Goal: Information Seeking & Learning: Check status

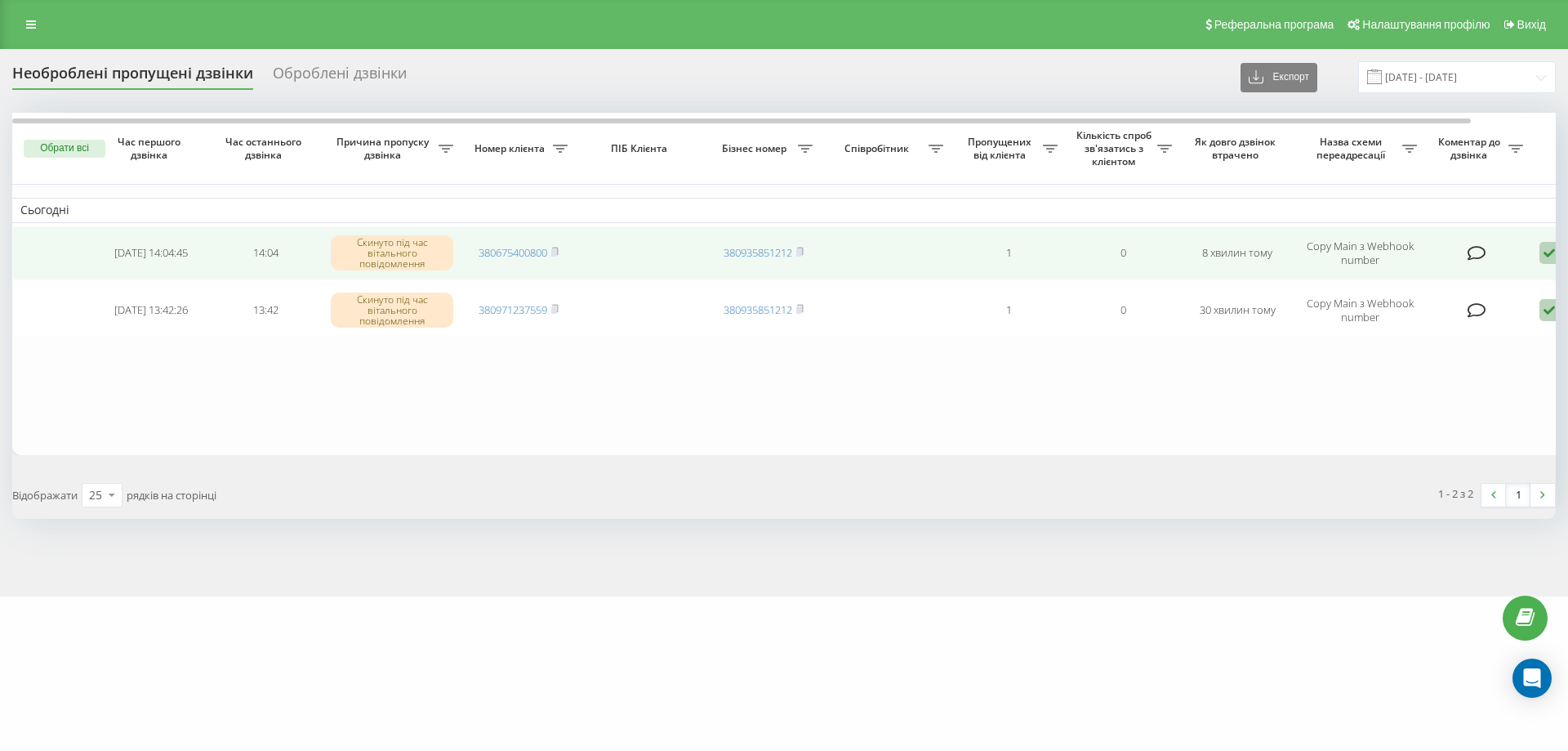
click at [1548, 244] on icon at bounding box center [1549, 252] width 20 height 22
click at [1412, 279] on span "Не вдалося зв'язатися" at bounding box center [1403, 278] width 125 height 15
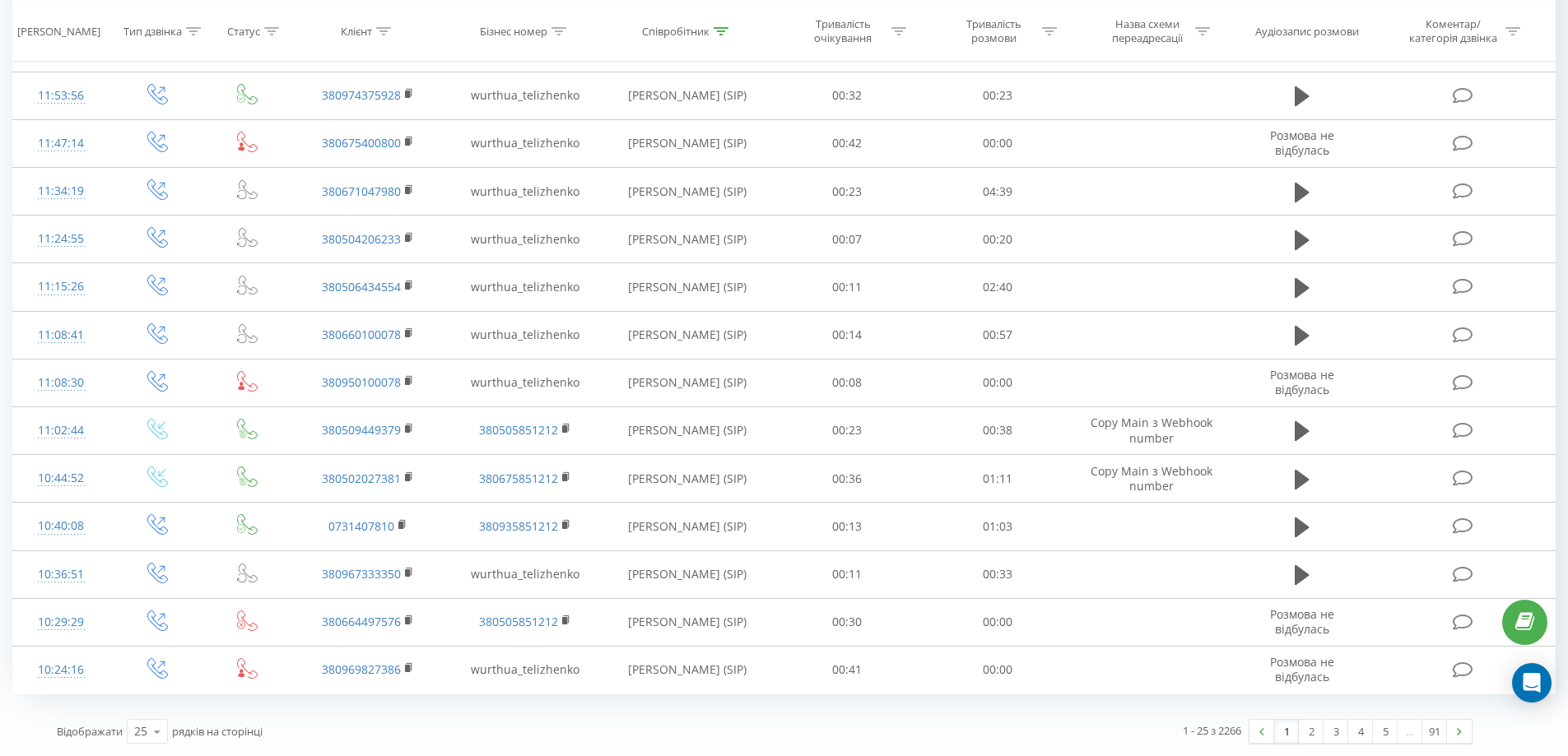
click at [1300, 733] on link "2" at bounding box center [1310, 732] width 24 height 23
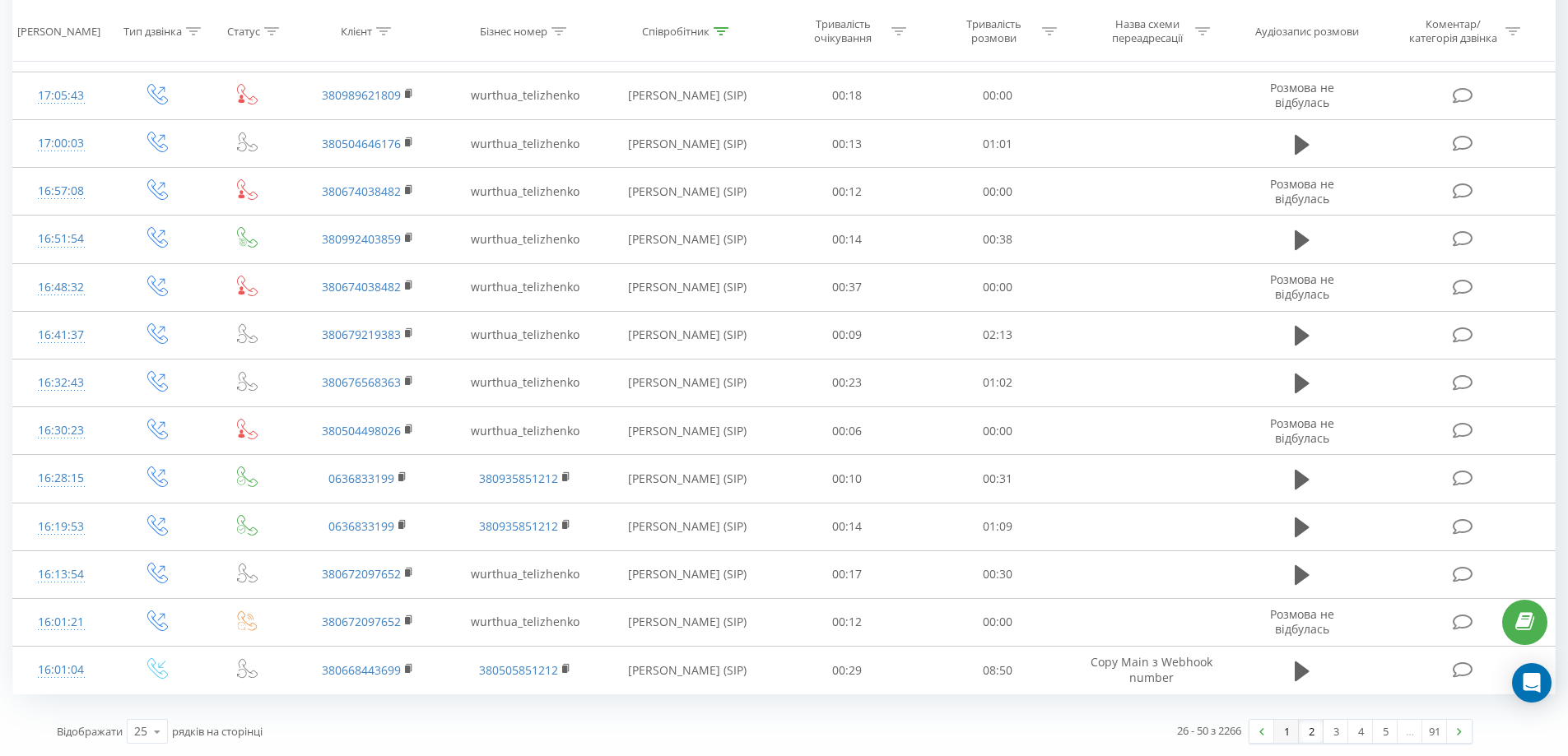
drag, startPoint x: 1296, startPoint y: 730, endPoint x: 1320, endPoint y: 653, distance: 80.7
click at [1295, 730] on link "1" at bounding box center [1286, 732] width 24 height 23
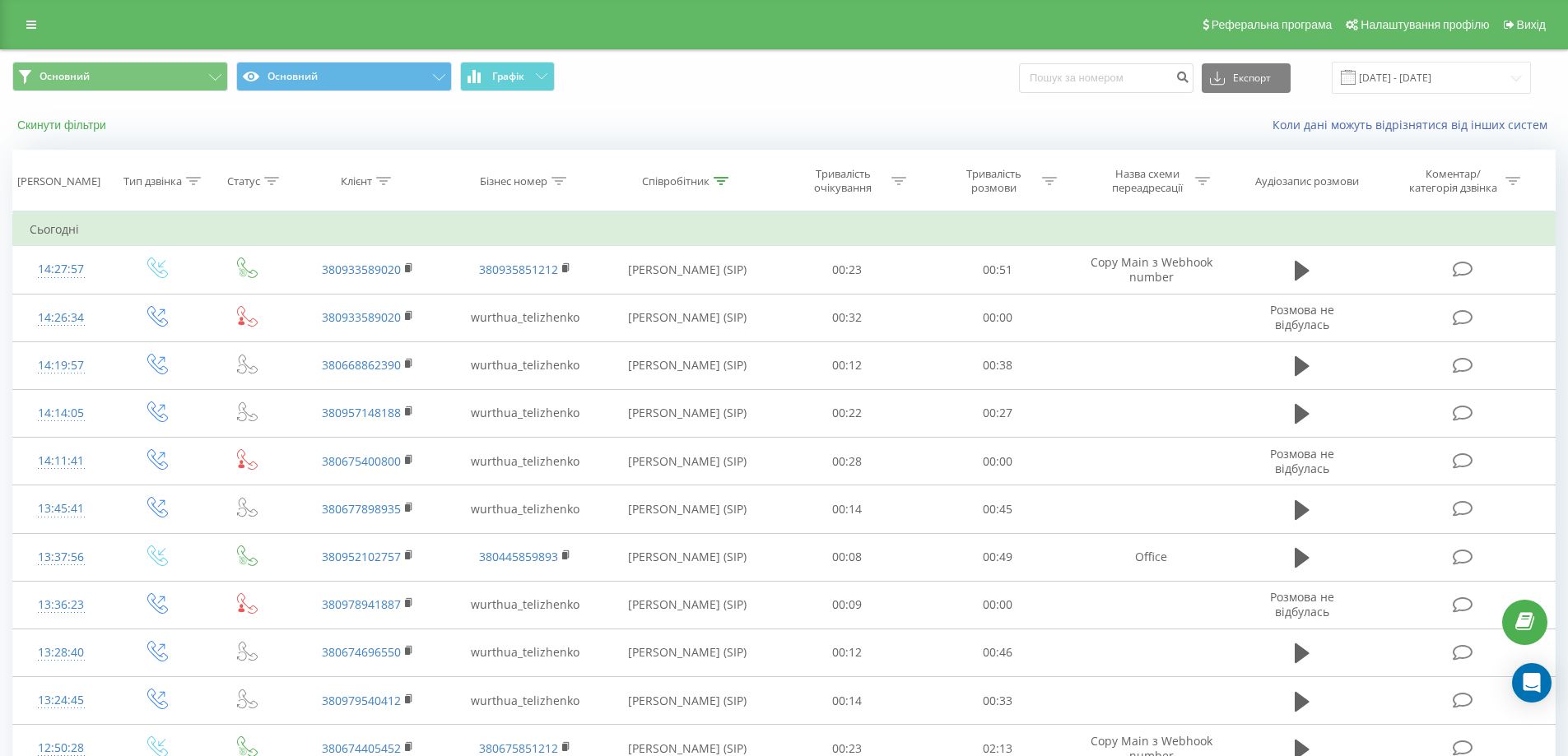
click at [90, 121] on button "Скинути фільтри" at bounding box center [63, 125] width 102 height 14
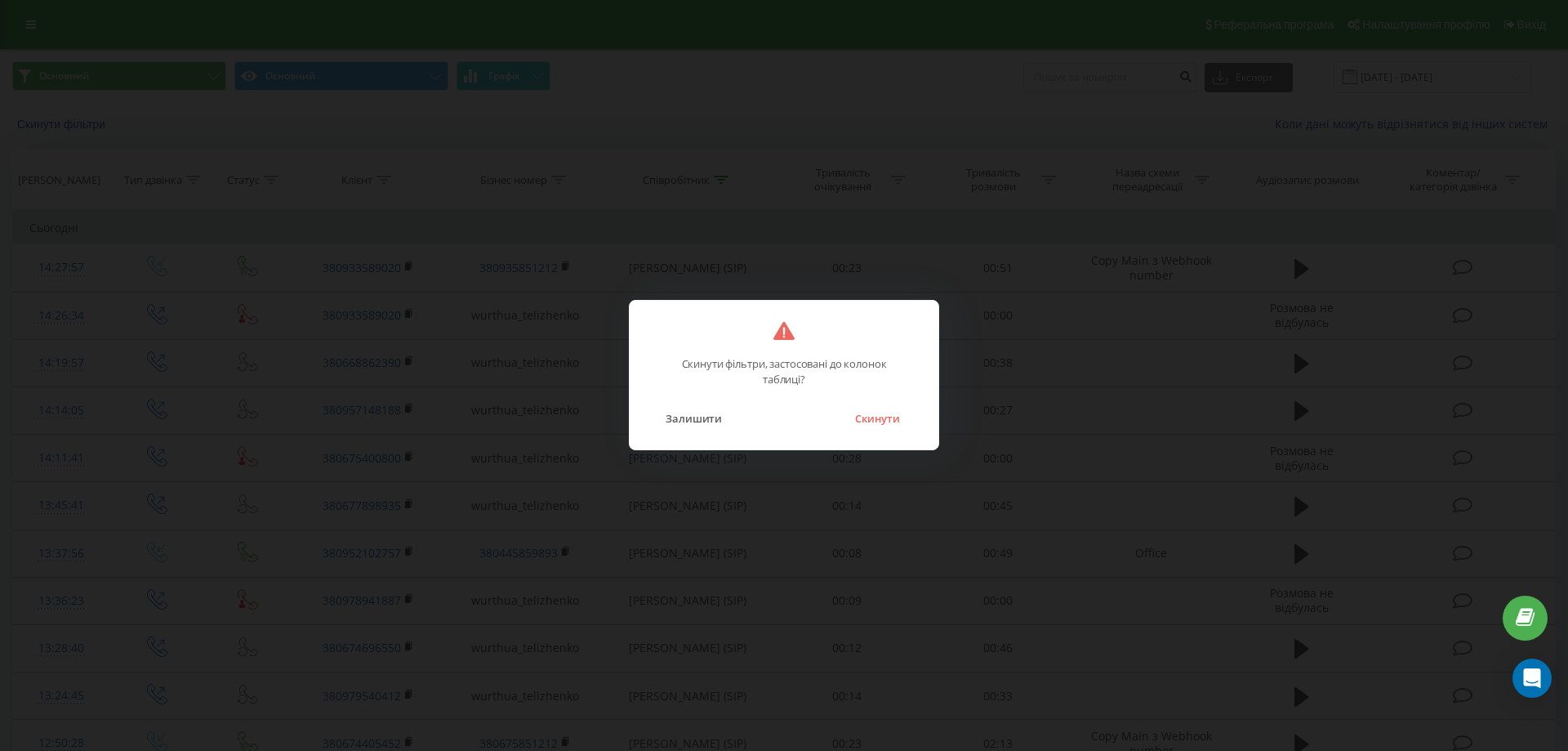
drag, startPoint x: 863, startPoint y: 418, endPoint x: 1104, endPoint y: 276, distance: 279.7
click at [864, 418] on button "Скинути" at bounding box center [877, 418] width 61 height 21
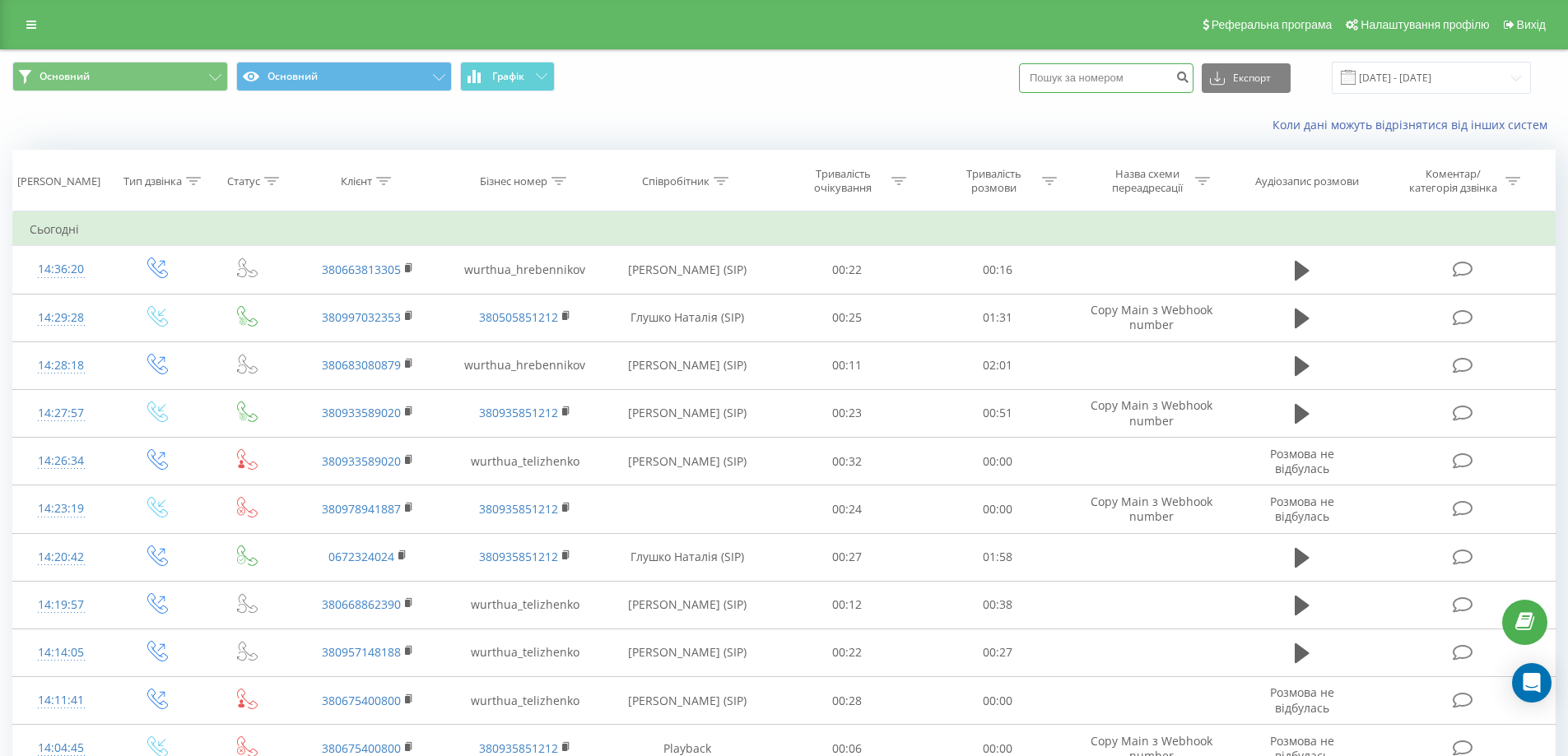
click at [1154, 80] on input at bounding box center [1105, 77] width 174 height 30
paste input "380971237559"
type input "380971237559"
click at [1193, 69] on button "submit" at bounding box center [1182, 77] width 23 height 30
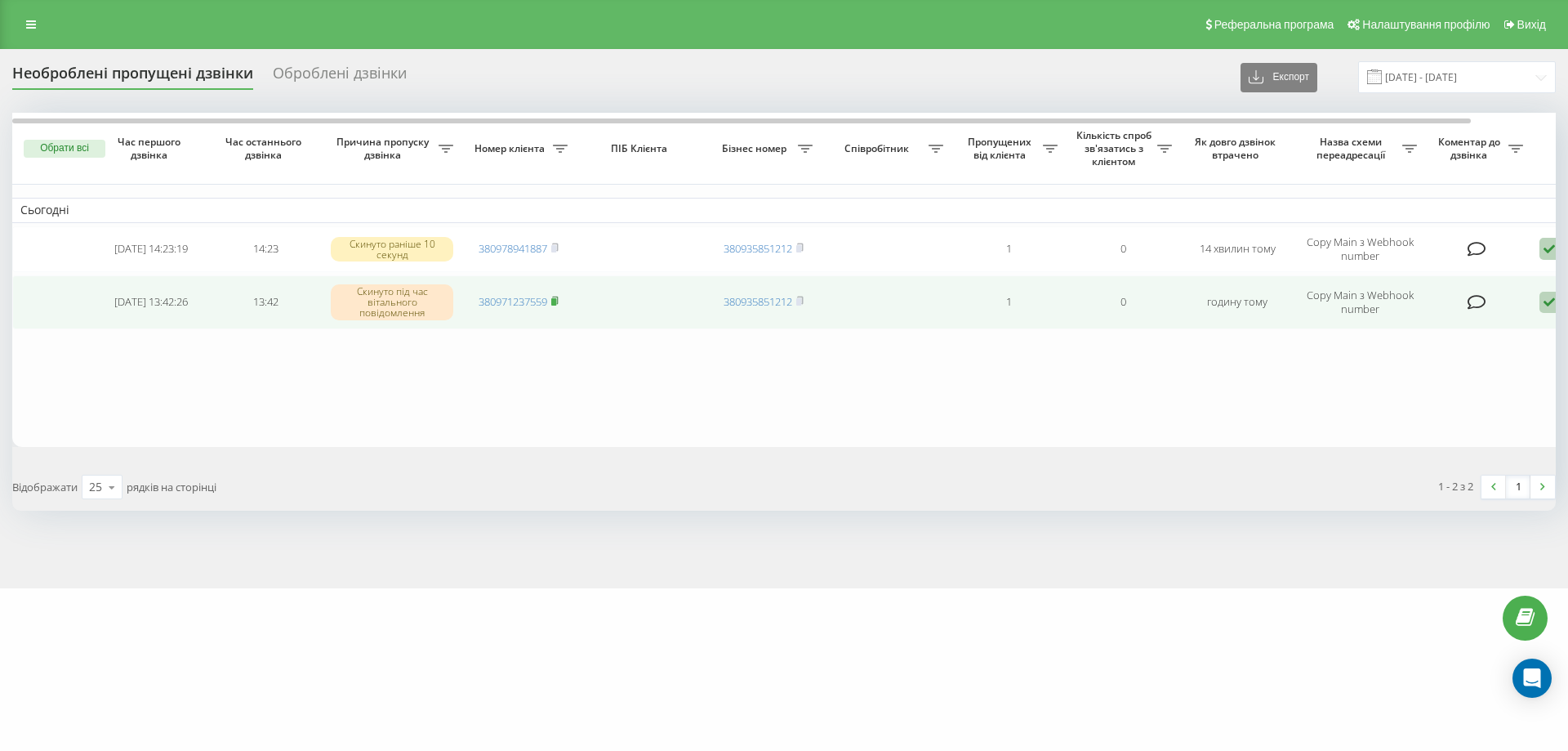
click at [557, 298] on icon at bounding box center [555, 300] width 7 height 10
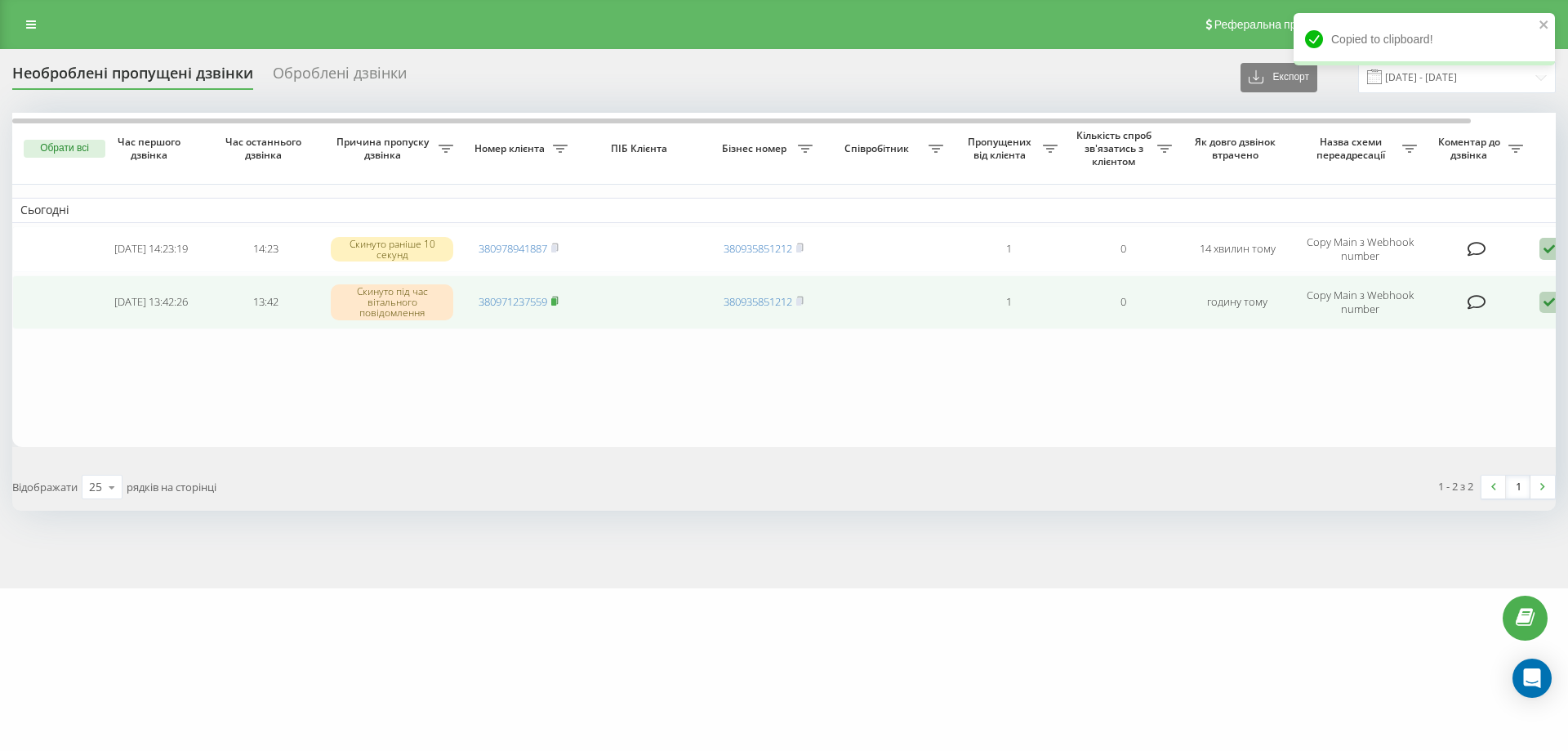
click at [557, 301] on rect at bounding box center [553, 302] width 4 height 7
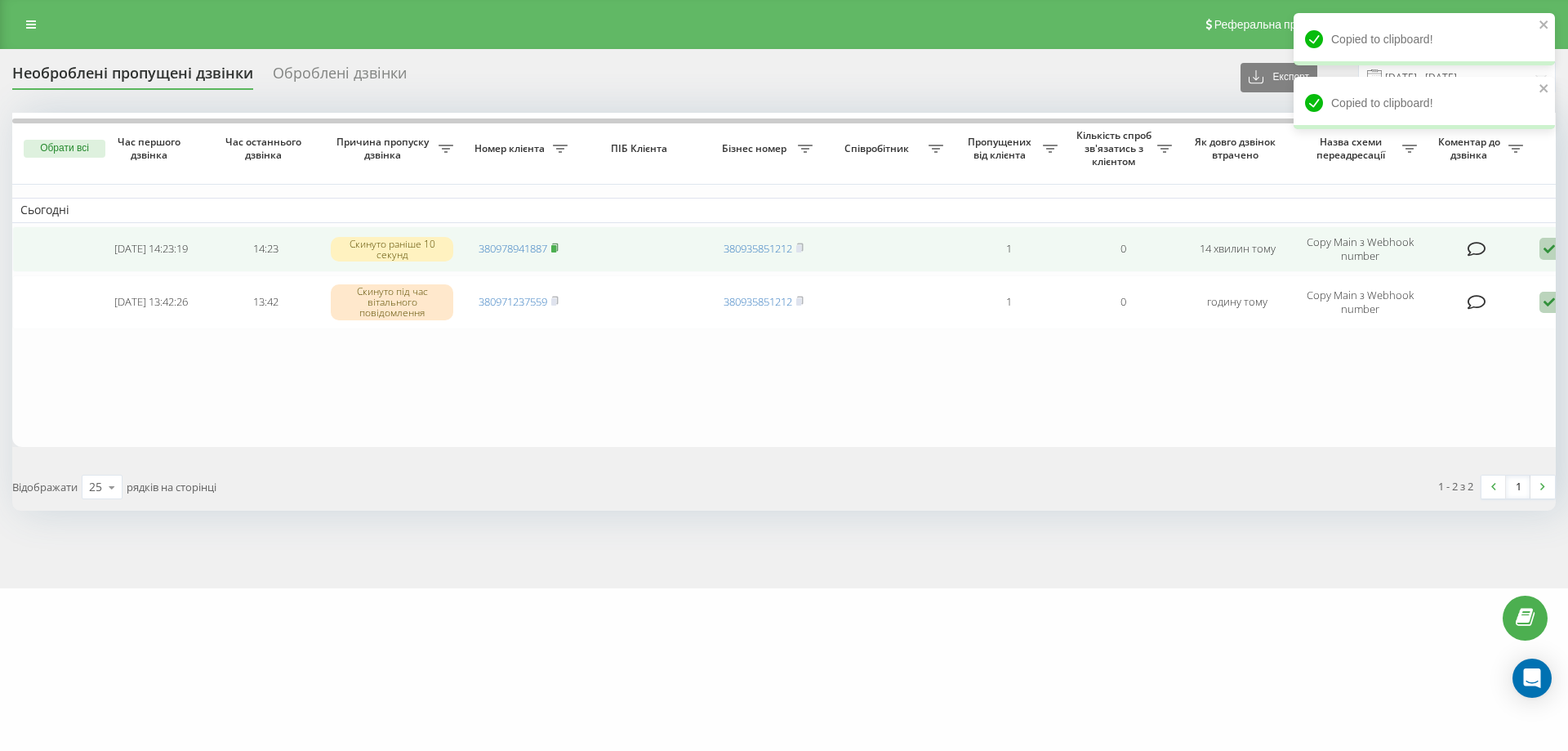
click at [557, 245] on icon at bounding box center [555, 247] width 7 height 10
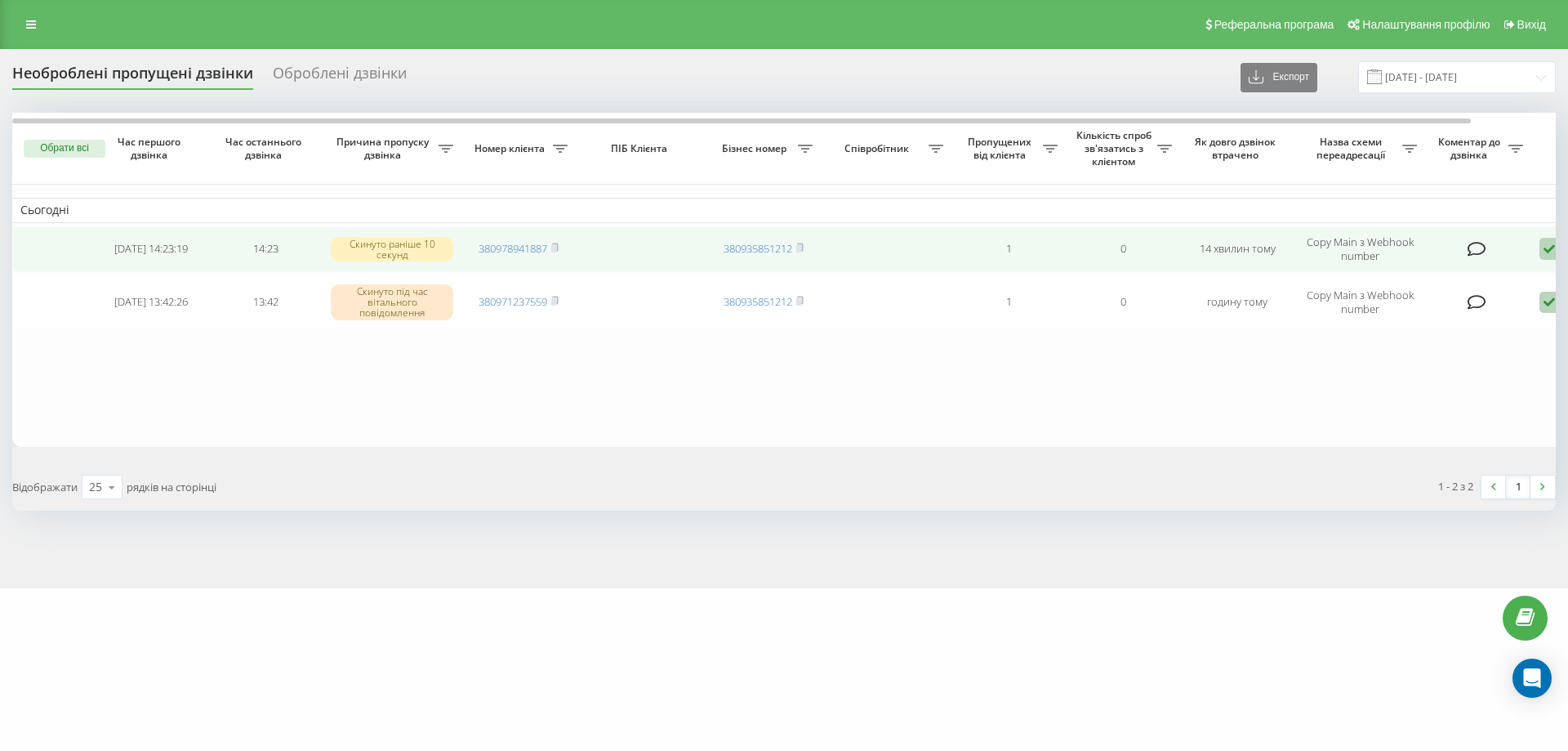
click at [1547, 247] on icon at bounding box center [1549, 249] width 20 height 22
click at [1424, 295] on div "Зв'язався з клієнтом за допомогою іншого каналу" at bounding box center [1479, 304] width 305 height 30
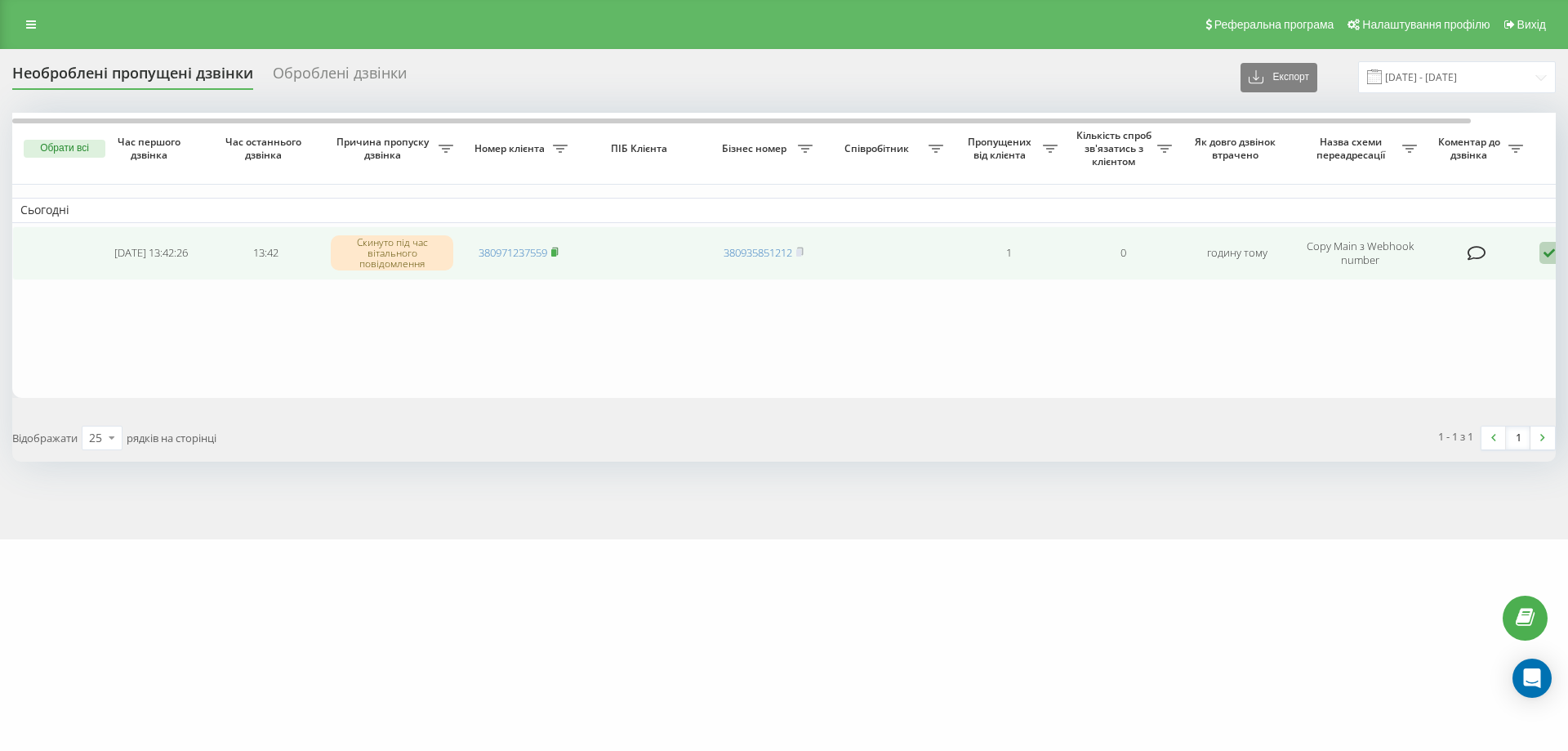
click at [558, 248] on icon at bounding box center [555, 252] width 5 height 7
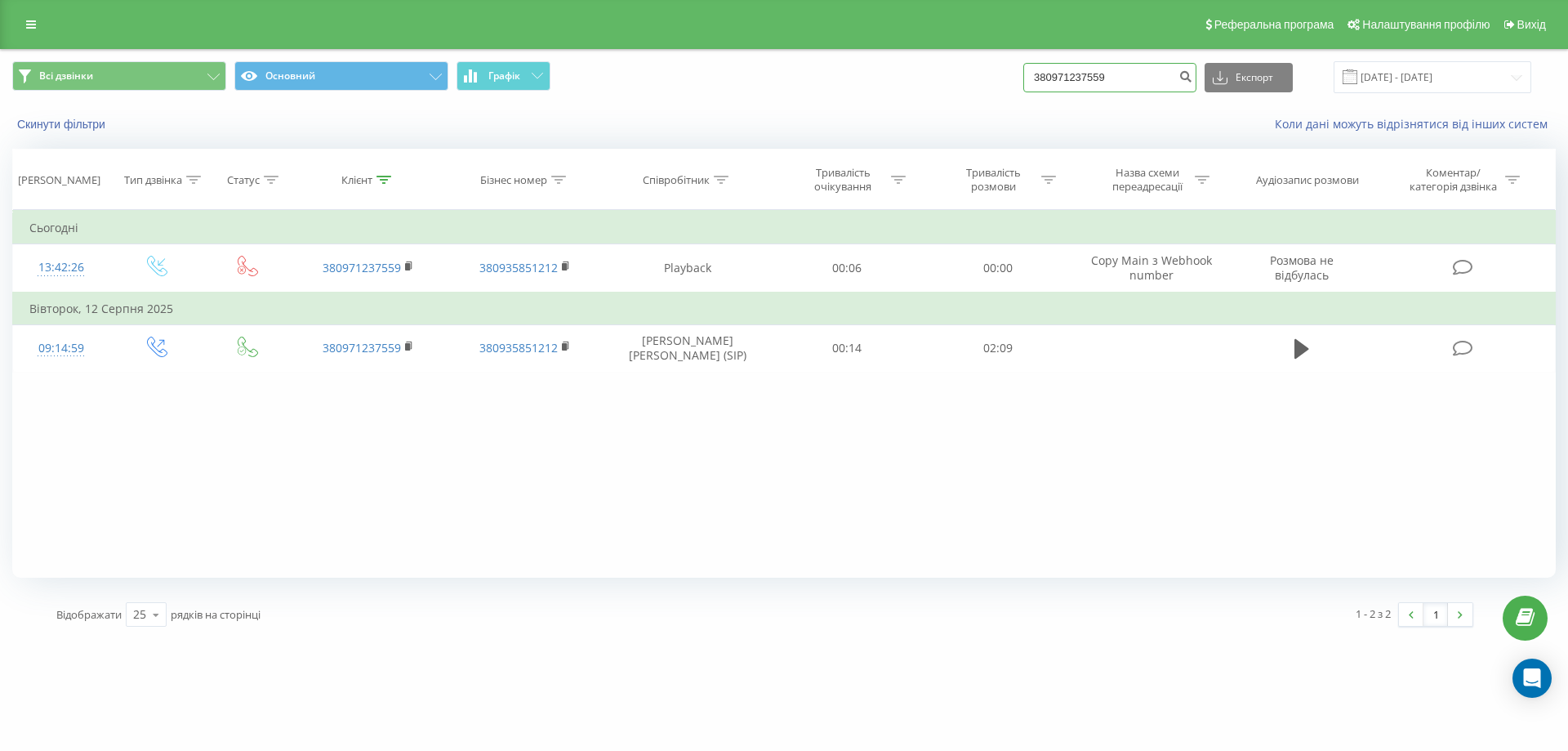
drag, startPoint x: 1129, startPoint y: 63, endPoint x: 386, endPoint y: 38, distance: 743.4
click at [359, 37] on div "Реферальна програма Налаштування профілю Вихід Всі дзвінки Основний Графік 3809…" at bounding box center [784, 320] width 1568 height 639
paste input "8941887"
type input "380978941887"
click at [1193, 79] on icon "submit" at bounding box center [1186, 74] width 14 height 10
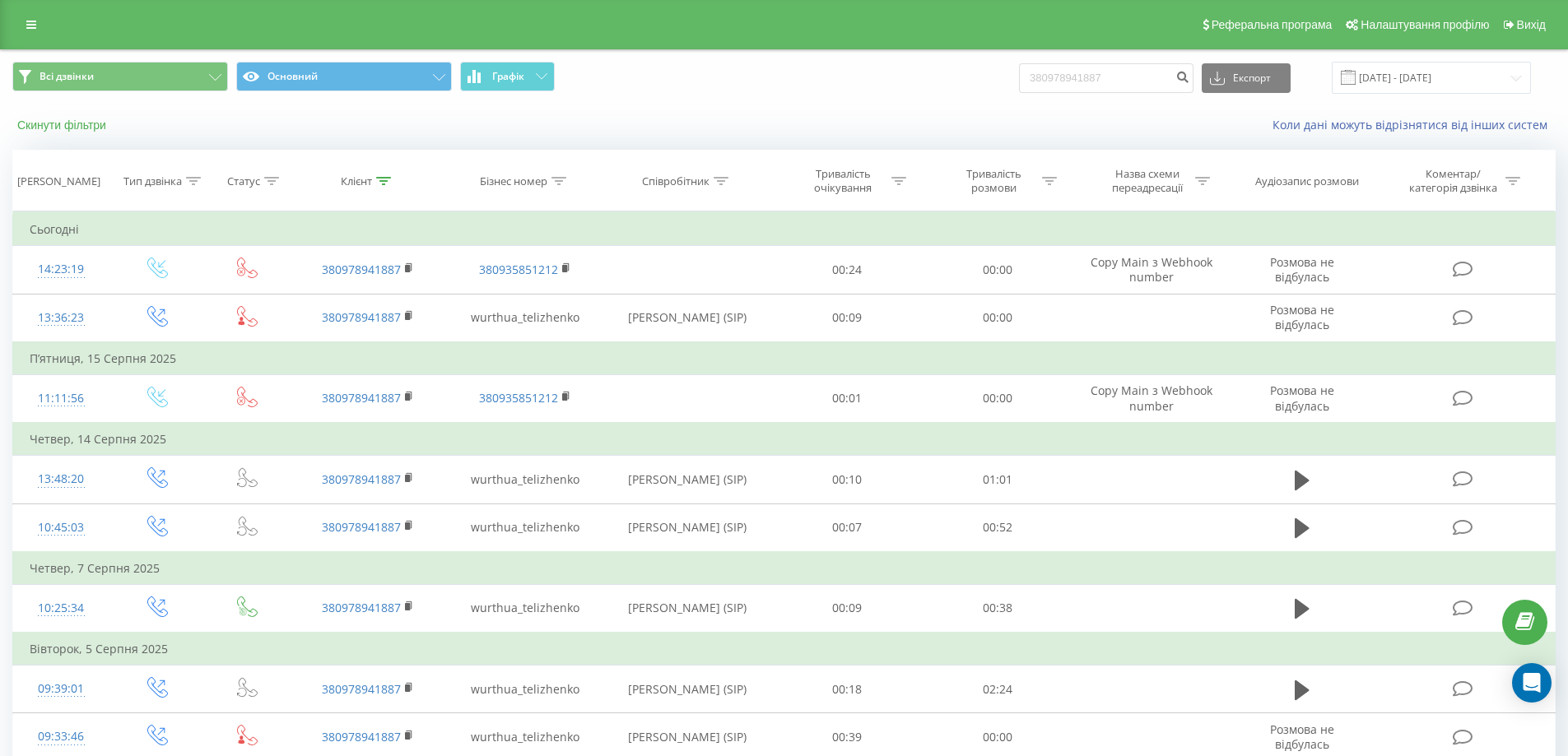
click at [81, 123] on button "Скинути фільтри" at bounding box center [63, 125] width 102 height 14
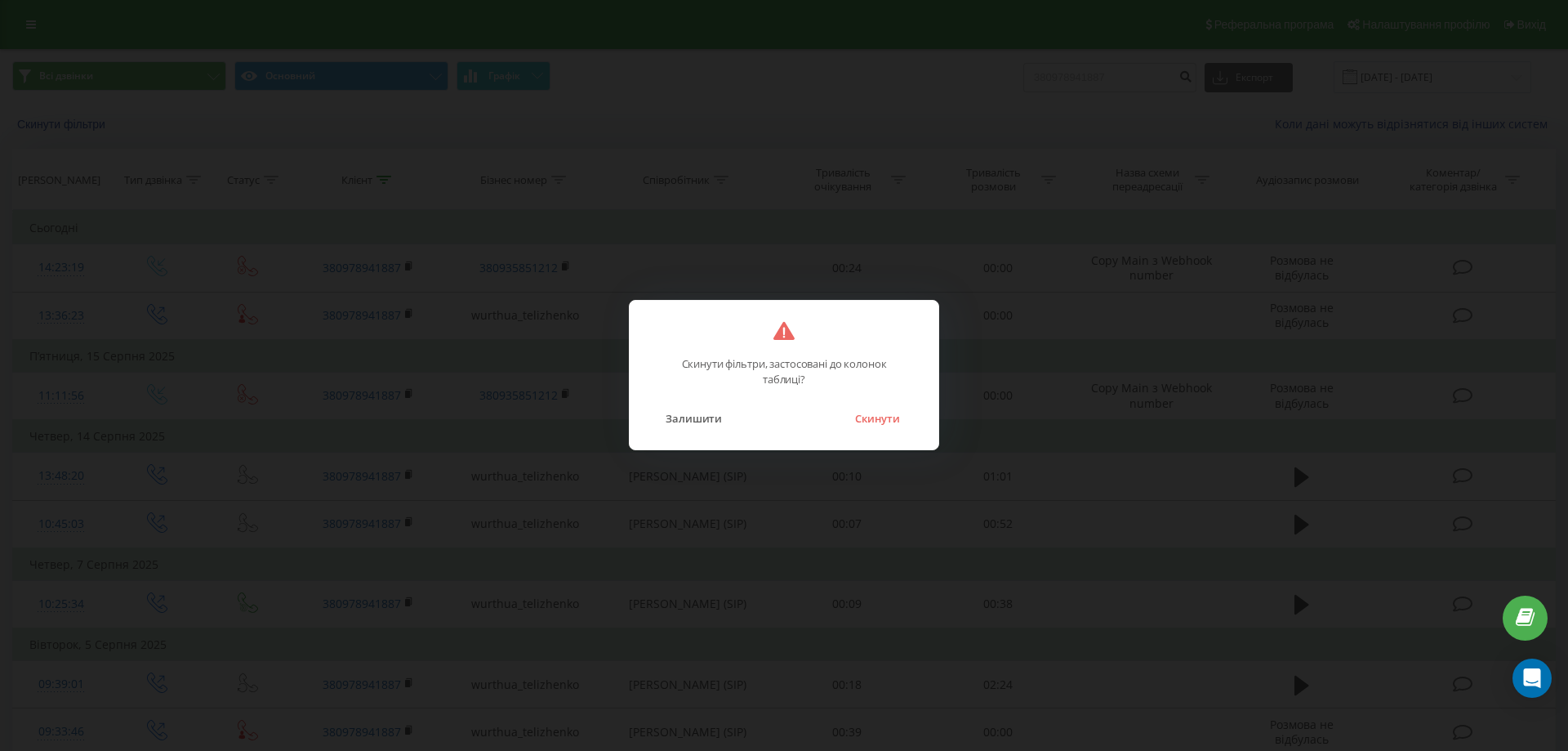
click at [852, 406] on div "Залишити Скинути" at bounding box center [784, 408] width 276 height 42
click at [865, 419] on button "Скинути" at bounding box center [877, 418] width 61 height 21
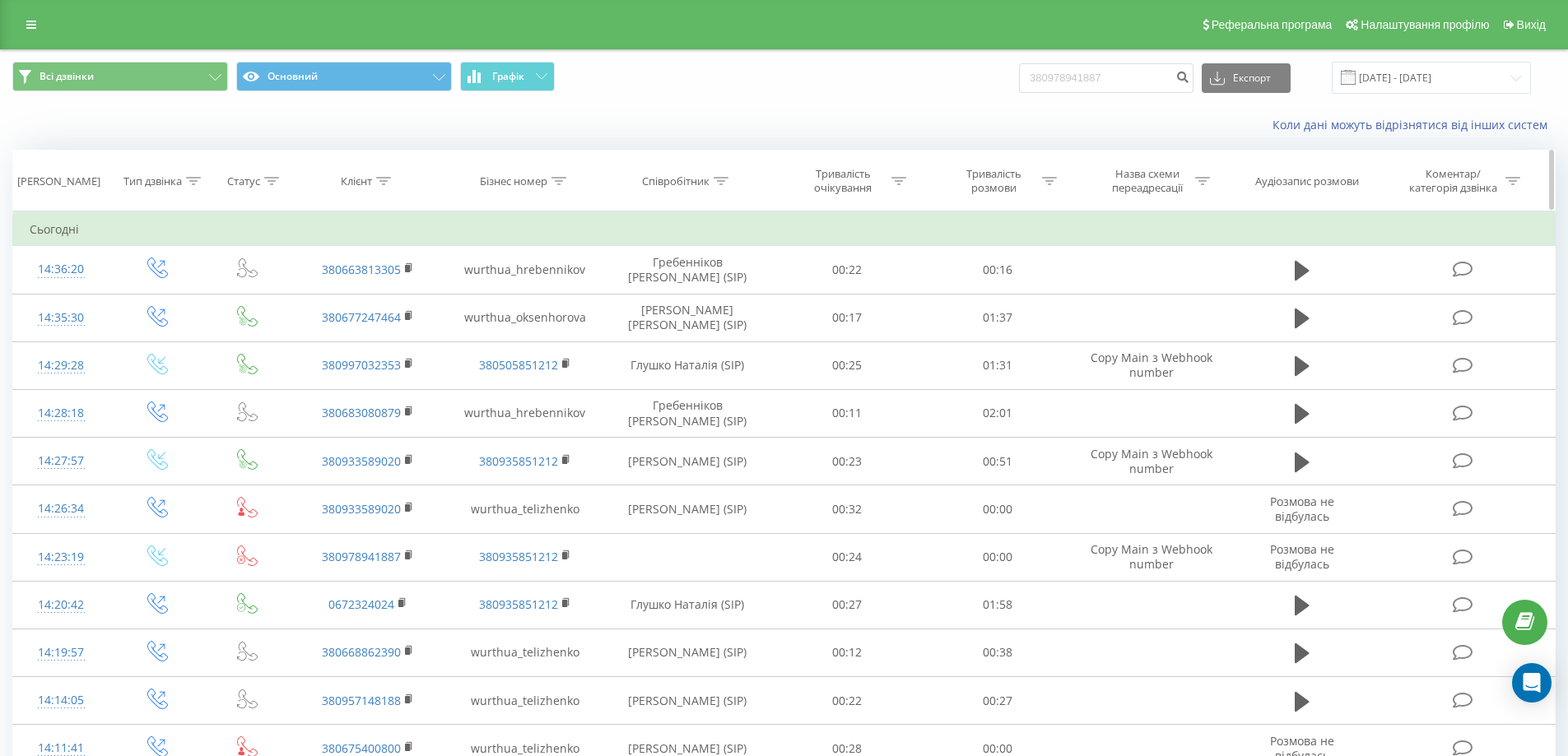
click at [725, 178] on icon at bounding box center [720, 180] width 14 height 8
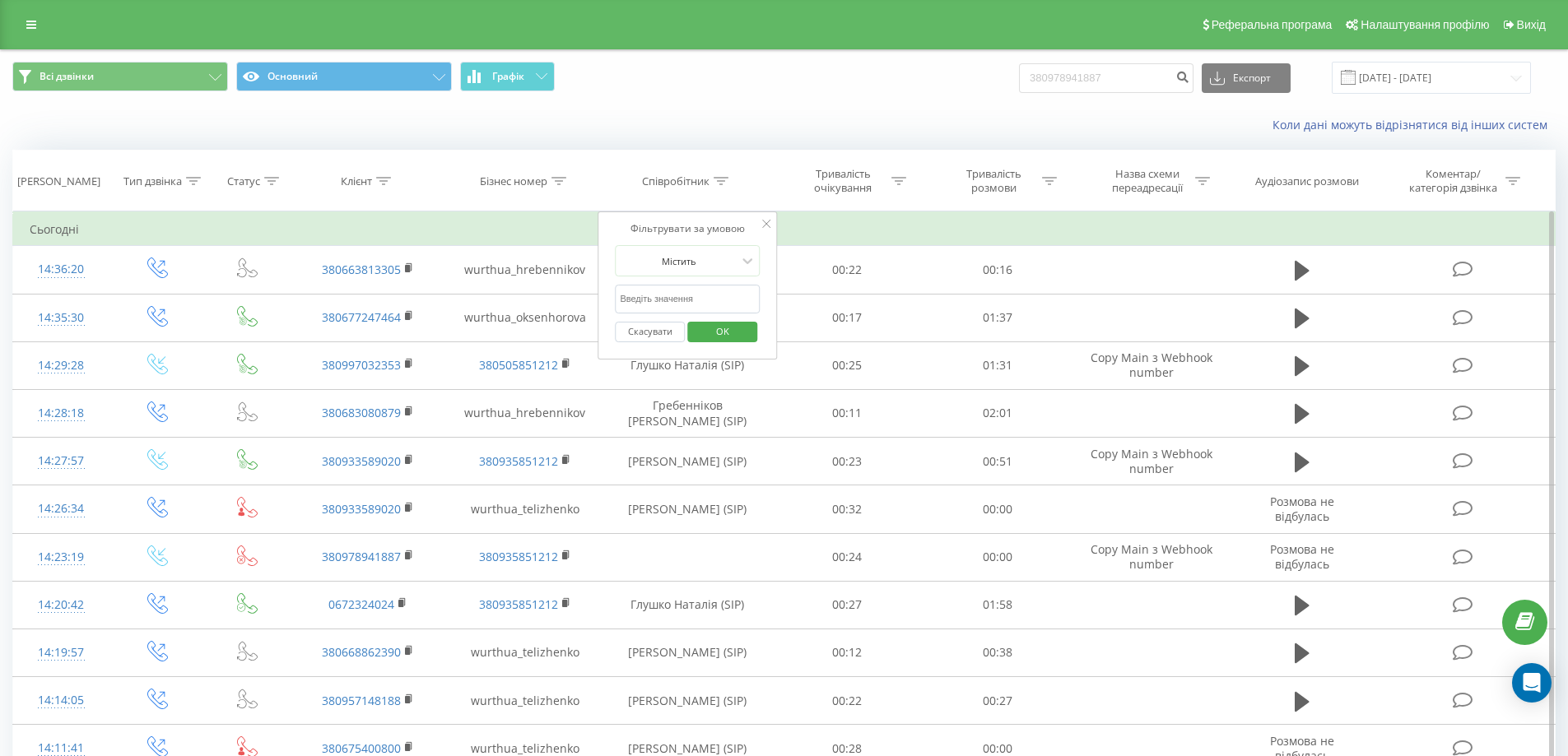
drag, startPoint x: 703, startPoint y: 295, endPoint x: 716, endPoint y: 310, distance: 19.8
click at [704, 295] on input "text" at bounding box center [687, 299] width 145 height 29
type input "теліженко"
click at [727, 334] on span "OK" at bounding box center [722, 331] width 46 height 25
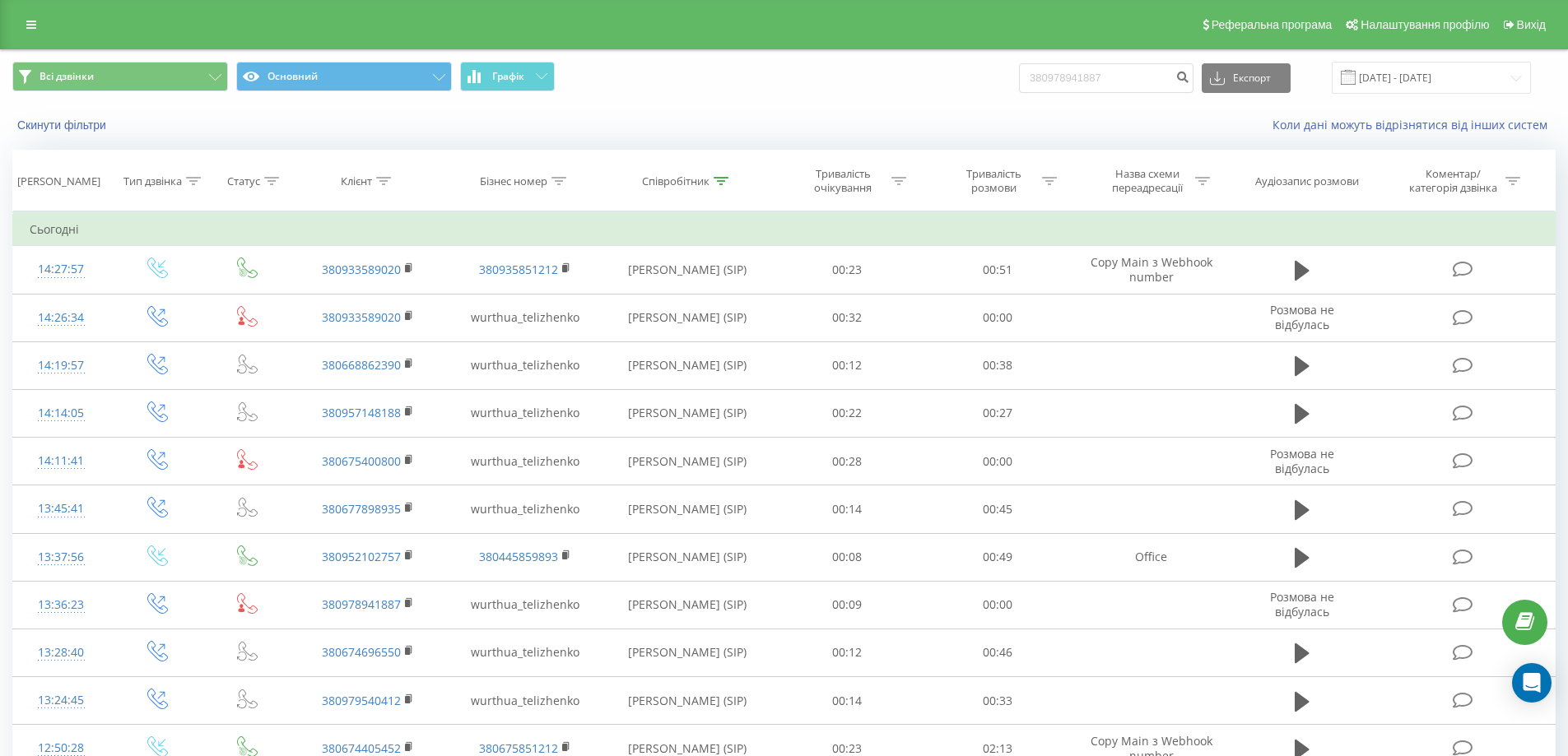
click at [8, 127] on div "Скинути фільтри" at bounding box center [295, 125] width 588 height 16
click at [72, 131] on button "Скинути фільтри" at bounding box center [63, 125] width 102 height 14
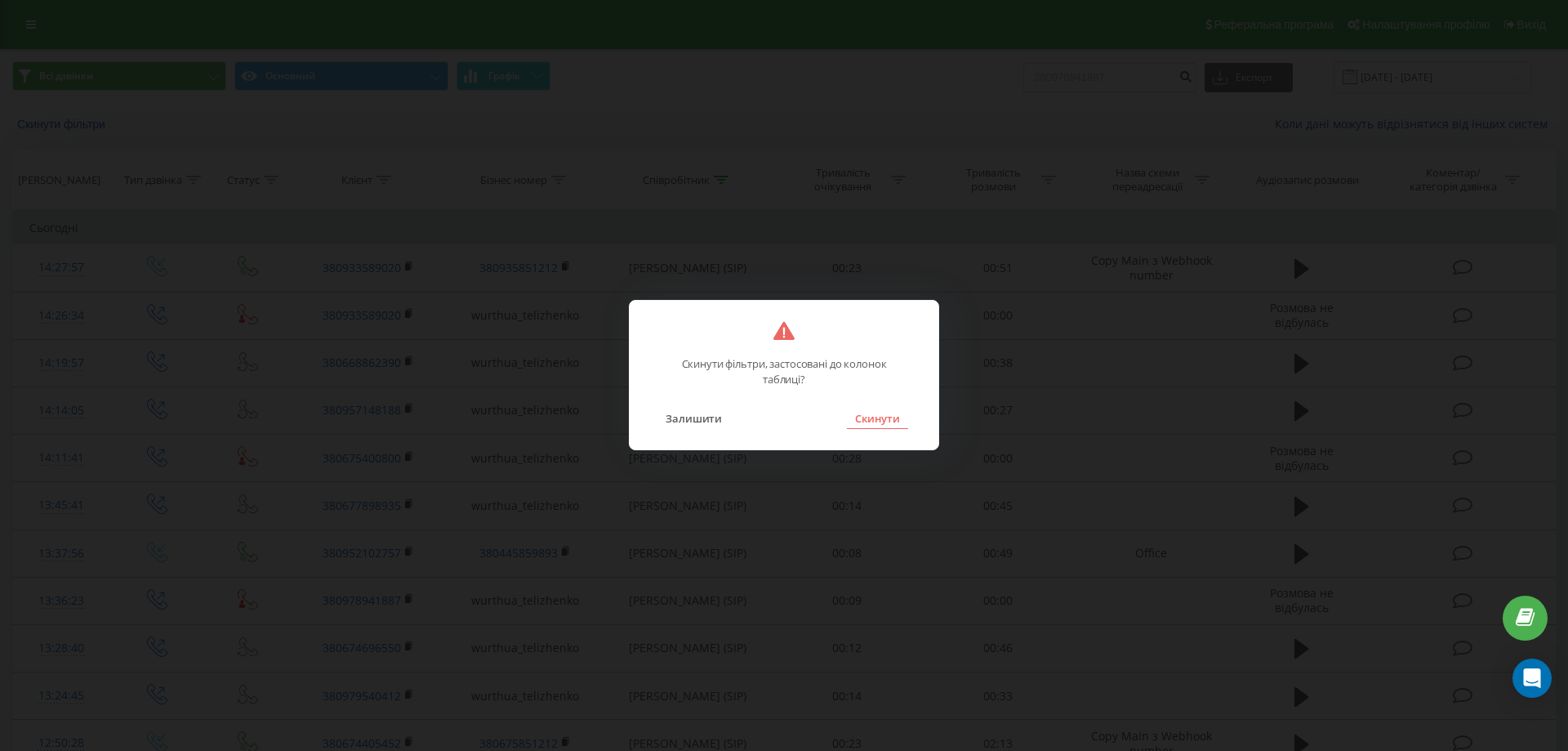
click at [852, 412] on button "Скинути" at bounding box center [877, 418] width 61 height 21
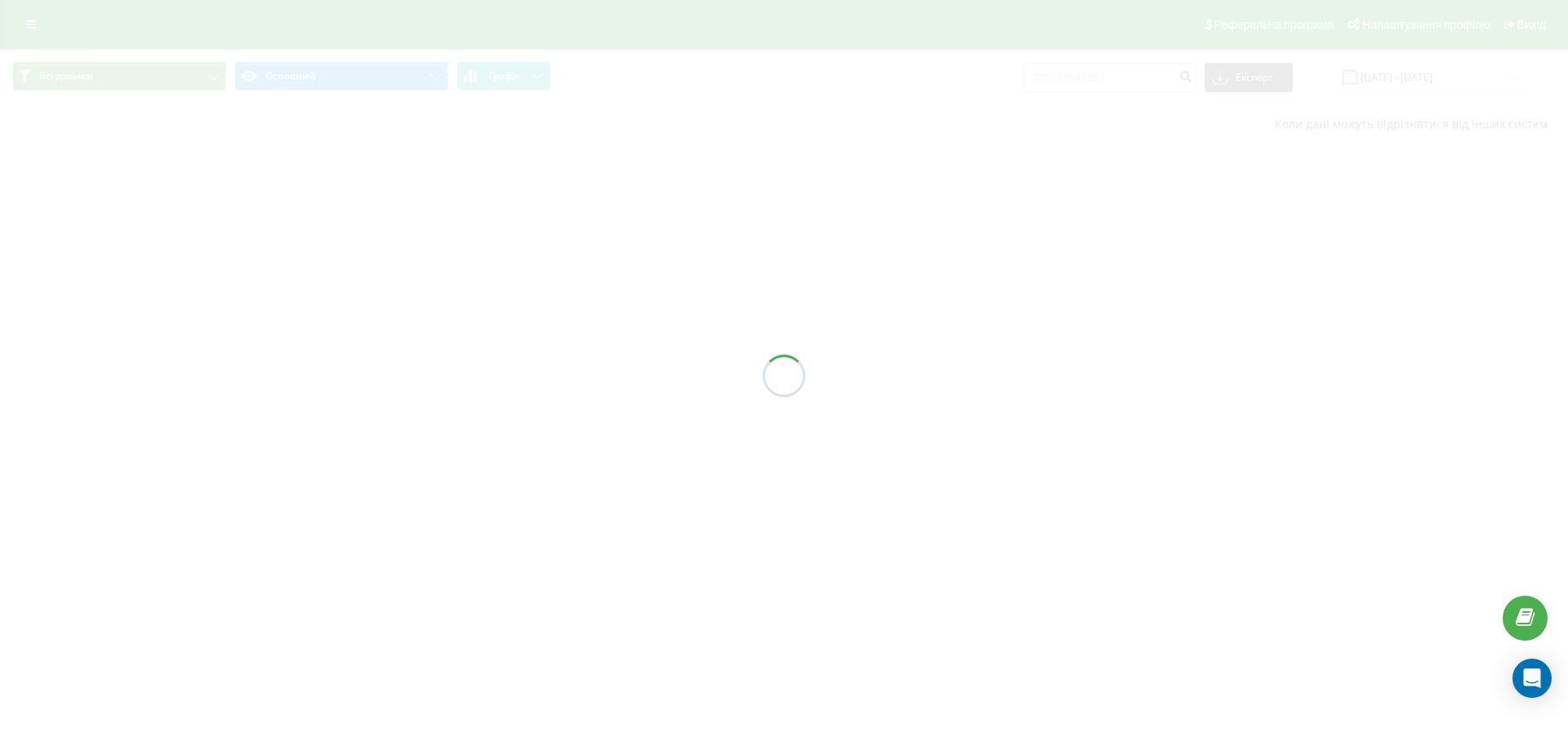
click at [1162, 79] on div at bounding box center [784, 375] width 1568 height 751
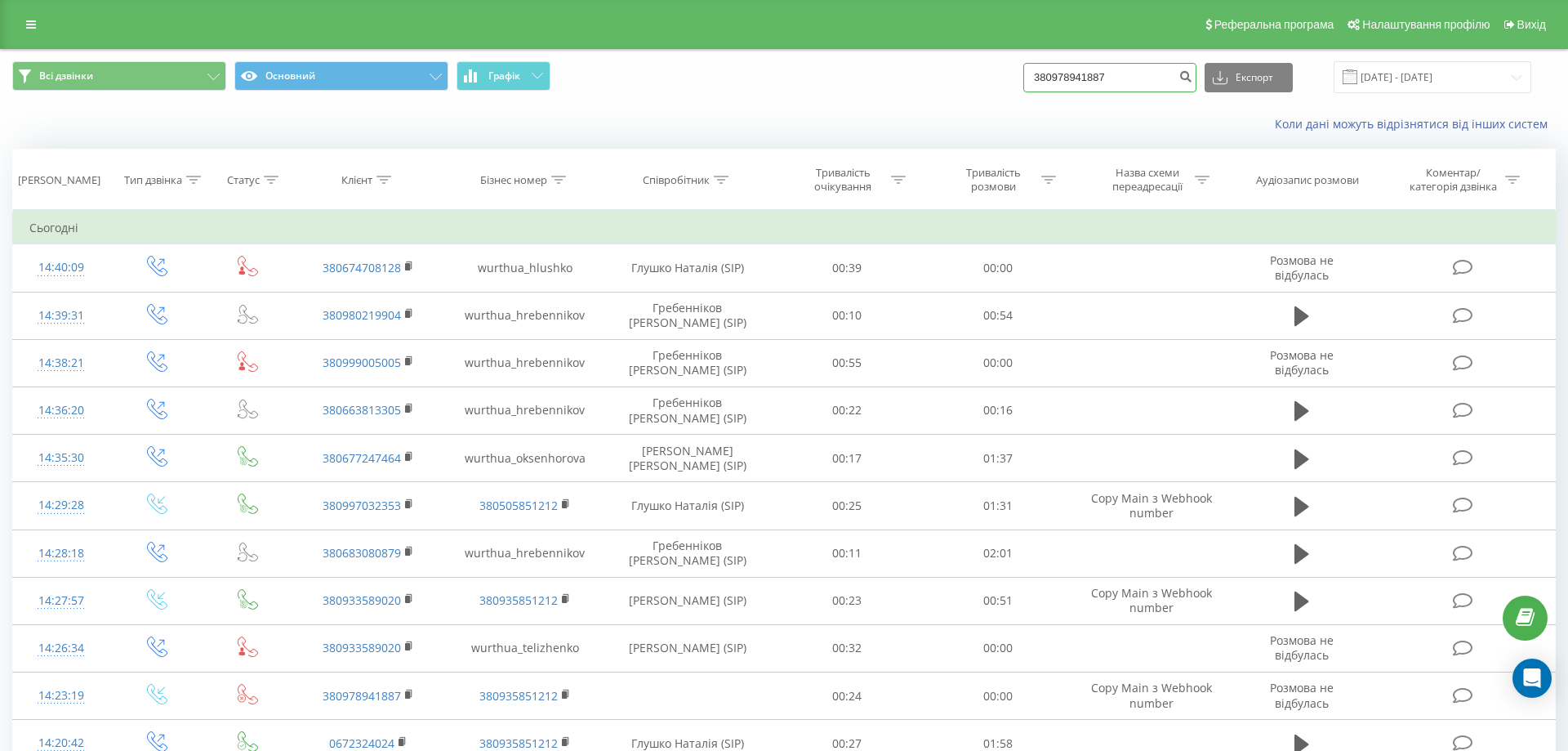
click at [1149, 75] on input "380978941887" at bounding box center [1110, 77] width 173 height 30
drag, startPoint x: 1030, startPoint y: 64, endPoint x: 303, endPoint y: 19, distance: 728.4
click at [289, 20] on div "Реферальна програма Налаштування профілю Вихід Всі дзвінки Основний Графік 3809…" at bounding box center [778, 747] width 1556 height 1494
paste input "1237559"
type input "380971237559"
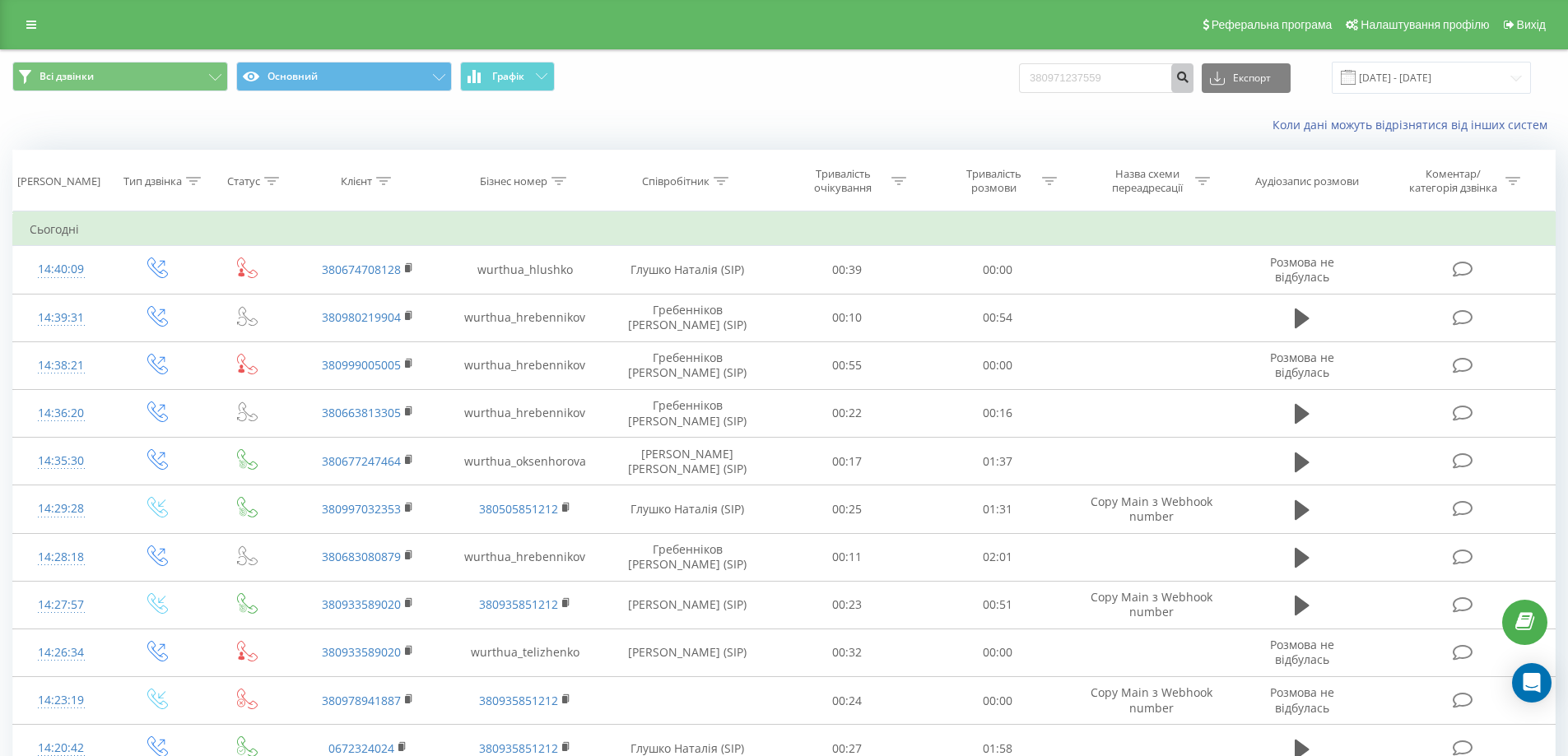
click at [1189, 77] on icon "submit" at bounding box center [1182, 75] width 14 height 10
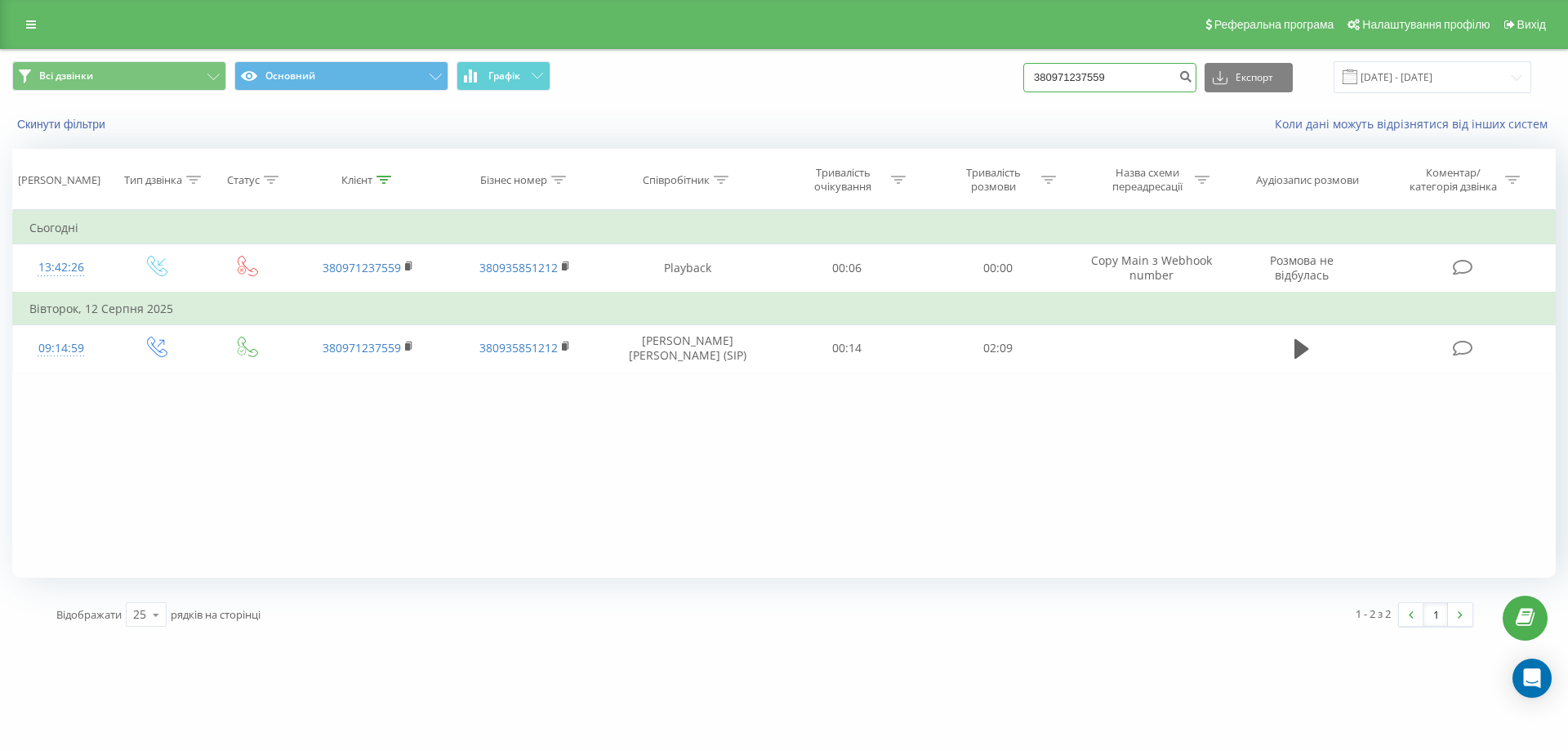
click at [1071, 73] on input "380971237559" at bounding box center [1110, 77] width 173 height 30
type input "0971237559"
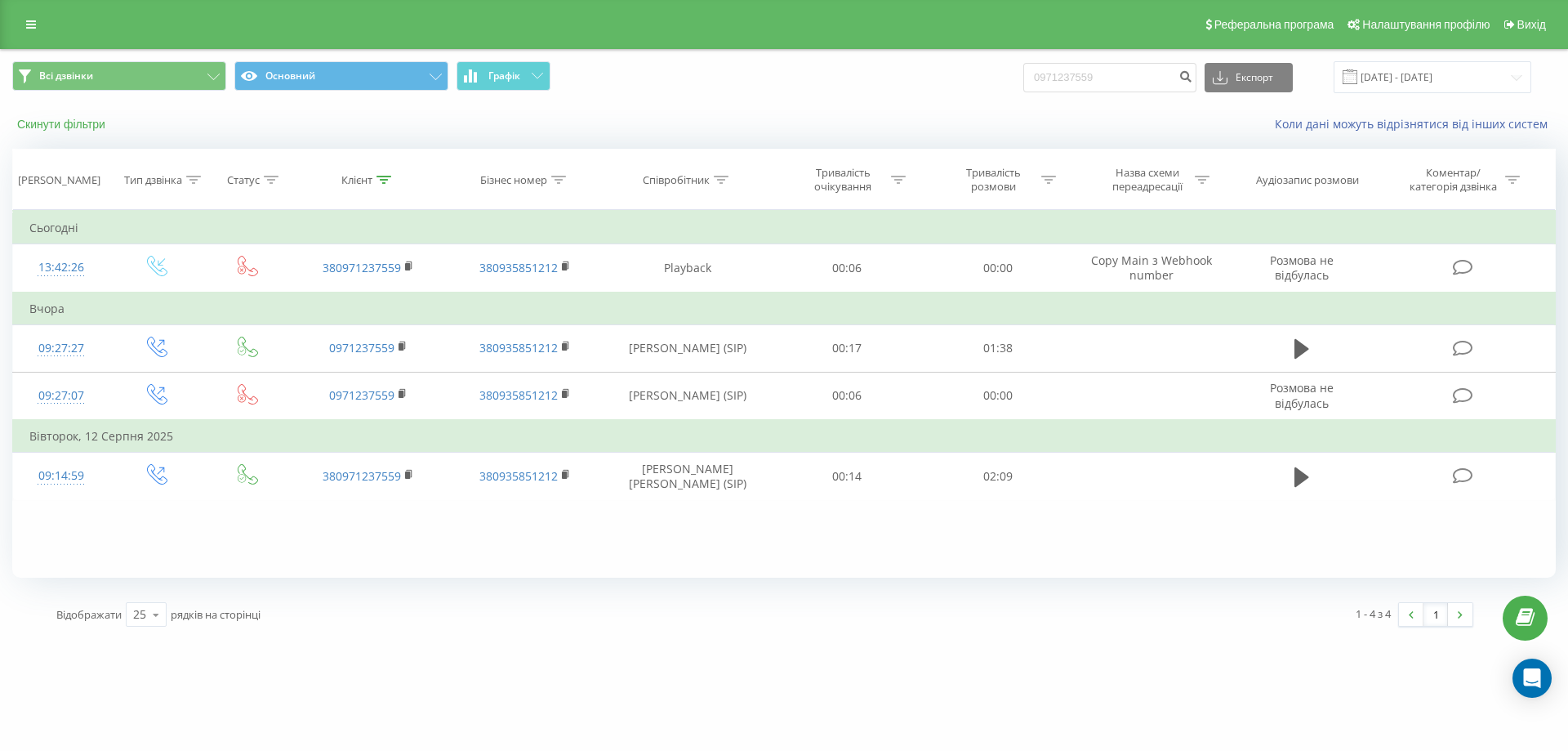
click at [64, 124] on button "Скинути фільтри" at bounding box center [63, 124] width 101 height 14
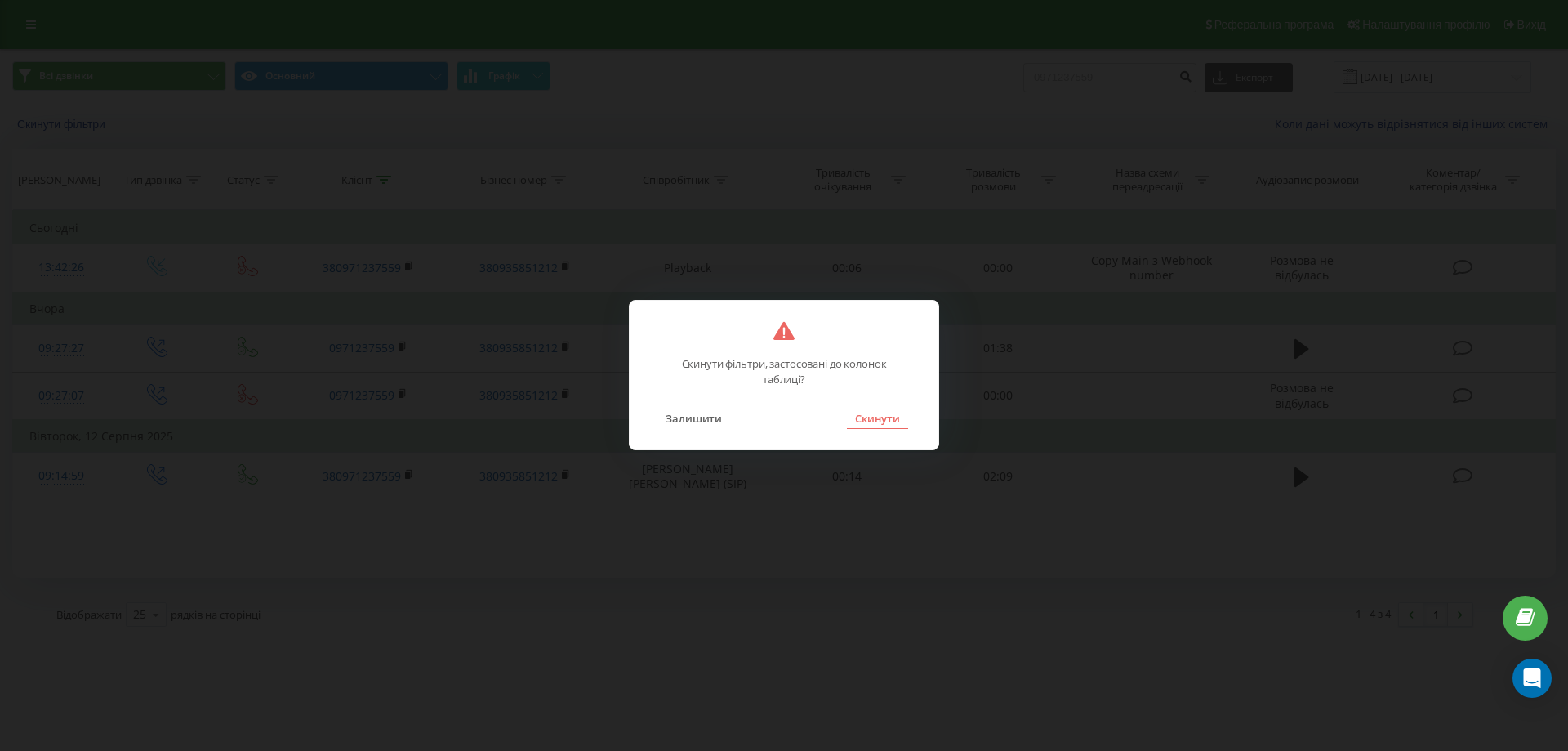
click at [868, 416] on button "Скинути" at bounding box center [877, 418] width 61 height 21
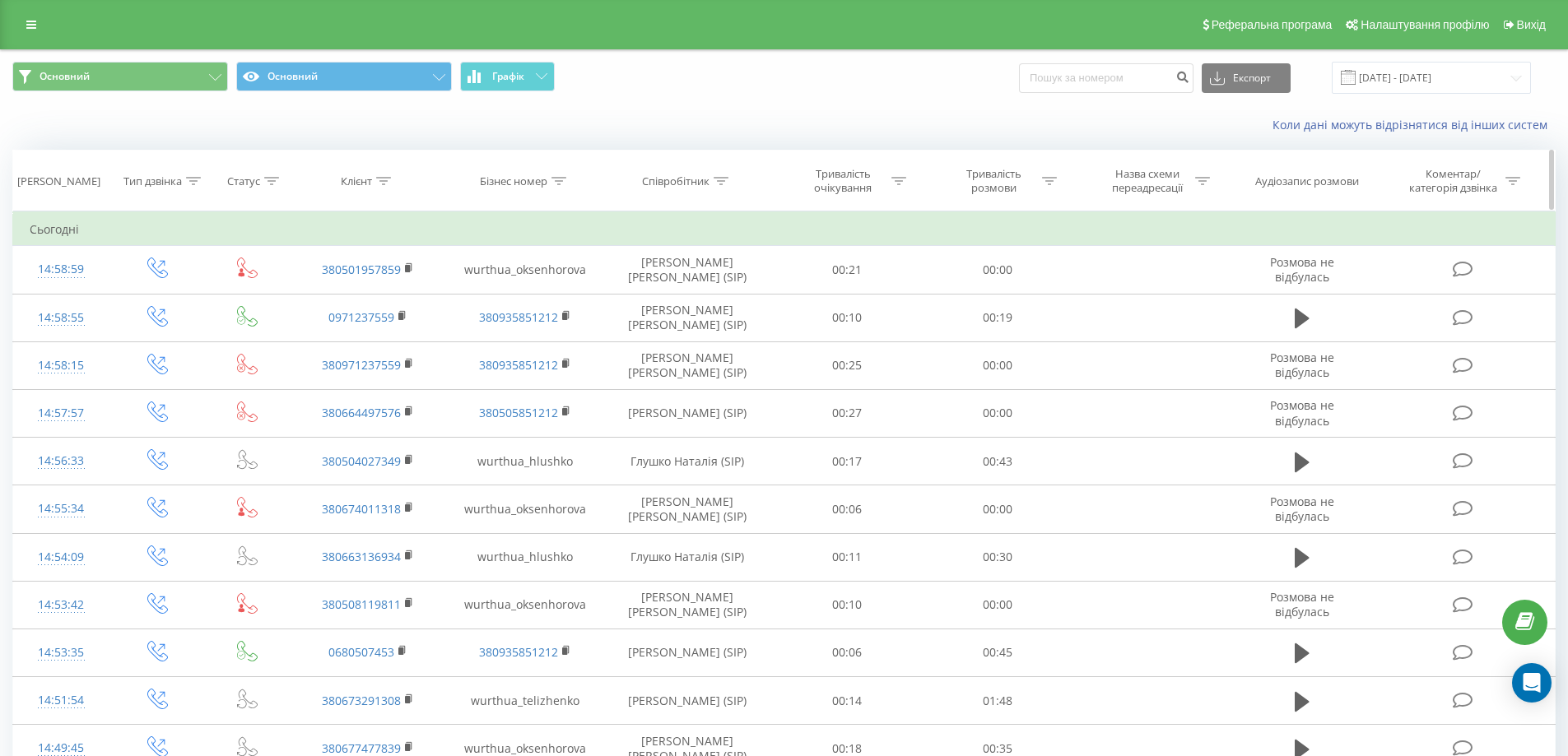
click at [723, 181] on icon at bounding box center [720, 180] width 14 height 8
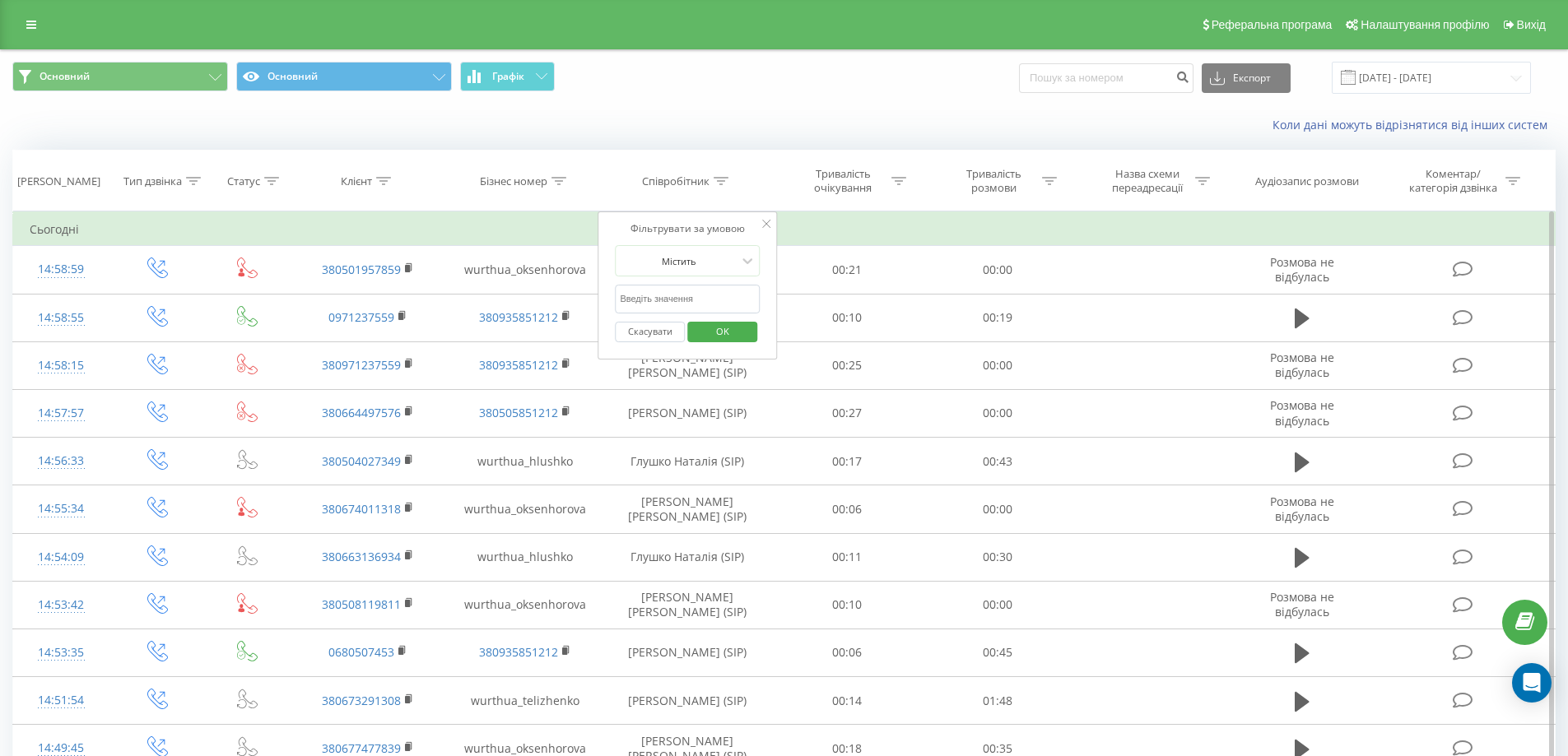
click at [652, 297] on input "text" at bounding box center [687, 299] width 145 height 29
type input "теліженко"
click at [726, 334] on span "OK" at bounding box center [722, 331] width 46 height 25
